Goal: Navigation & Orientation: Understand site structure

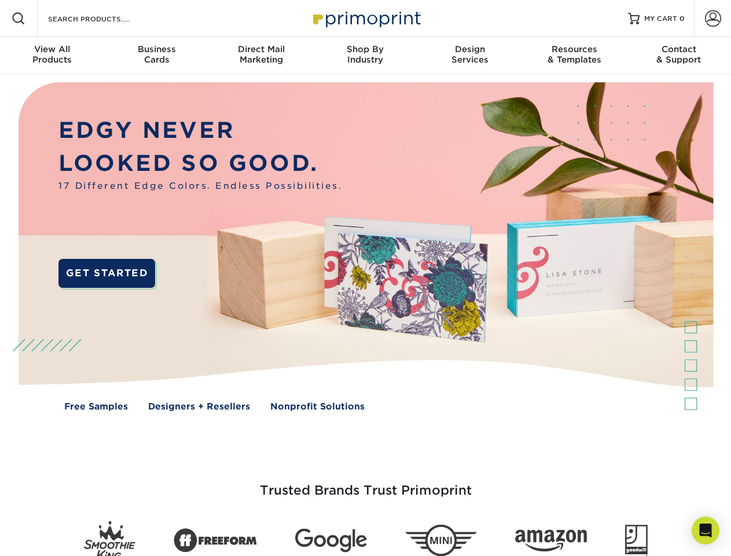
click at [365, 278] on img at bounding box center [365, 255] width 724 height 362
click at [19, 19] on span at bounding box center [19, 19] width 14 height 14
click at [713, 19] on span at bounding box center [713, 18] width 16 height 16
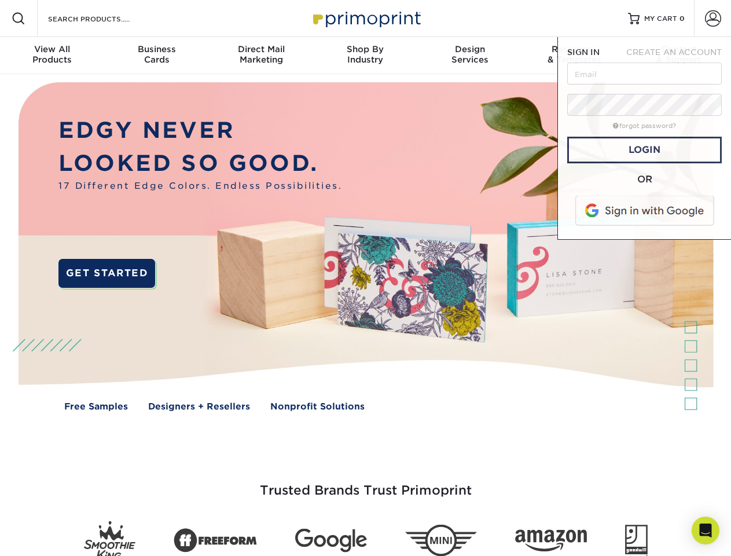
click at [52, 56] on div "View All Products" at bounding box center [52, 54] width 104 height 21
click at [156, 56] on div "Business Cards" at bounding box center [156, 54] width 104 height 21
click at [261, 56] on div "Direct Mail Marketing" at bounding box center [261, 54] width 104 height 21
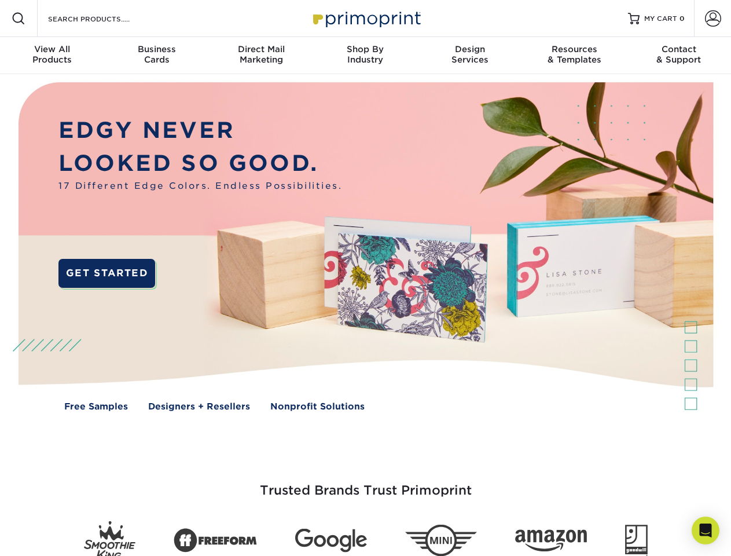
click at [365, 56] on div "Shop By Industry" at bounding box center [365, 54] width 104 height 21
click at [470, 56] on div "Design Services" at bounding box center [470, 54] width 104 height 21
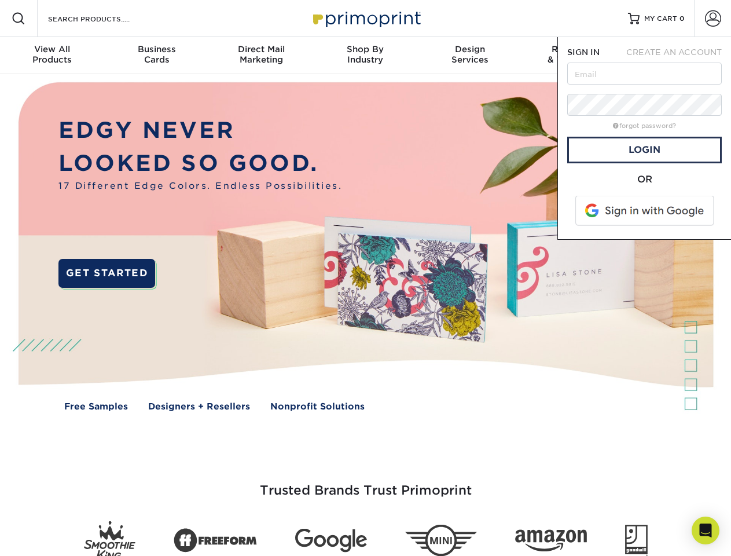
click at [574, 56] on div "Resources & Templates" at bounding box center [574, 54] width 104 height 21
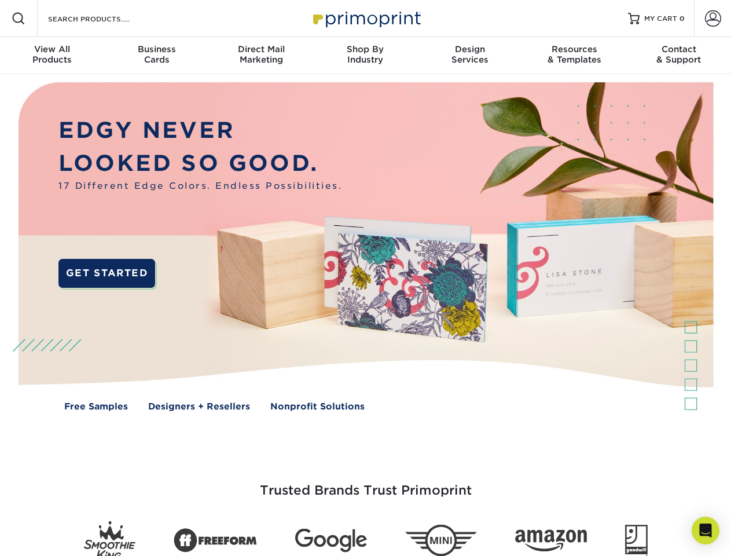
click at [679, 56] on div "Contact & Support" at bounding box center [679, 54] width 104 height 21
